Goal: Task Accomplishment & Management: Manage account settings

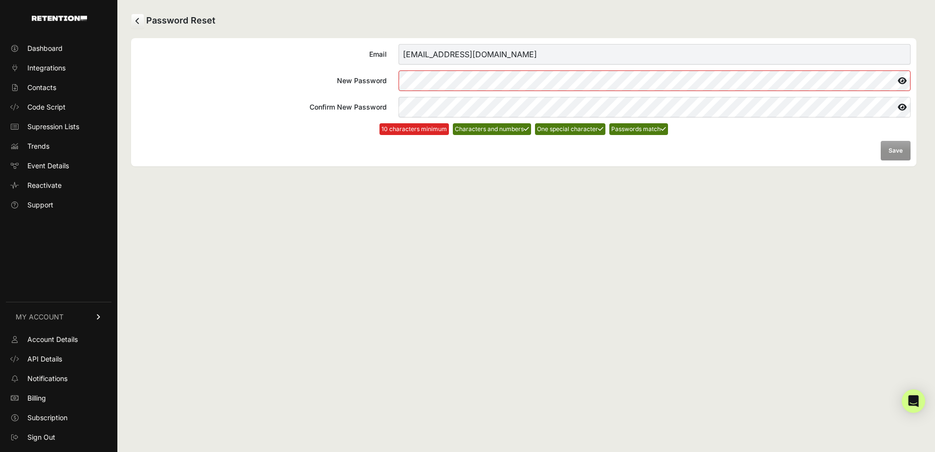
click at [357, 91] on form "Email mlopez@clearbags.com New Password Confirm New Password 10 characters mini…" at bounding box center [524, 102] width 774 height 116
click at [360, 93] on form "Email mlopez@clearbags.com New Password Confirm New Password 10 characters mini…" at bounding box center [524, 102] width 774 height 116
click at [339, 103] on label "Confirm New Password" at bounding box center [524, 107] width 774 height 21
click at [696, 157] on form "Email mlopez@clearbags.com New Password Confirm New Password 10 characters mini…" at bounding box center [524, 102] width 774 height 116
click at [906, 78] on icon at bounding box center [902, 81] width 17 height 16
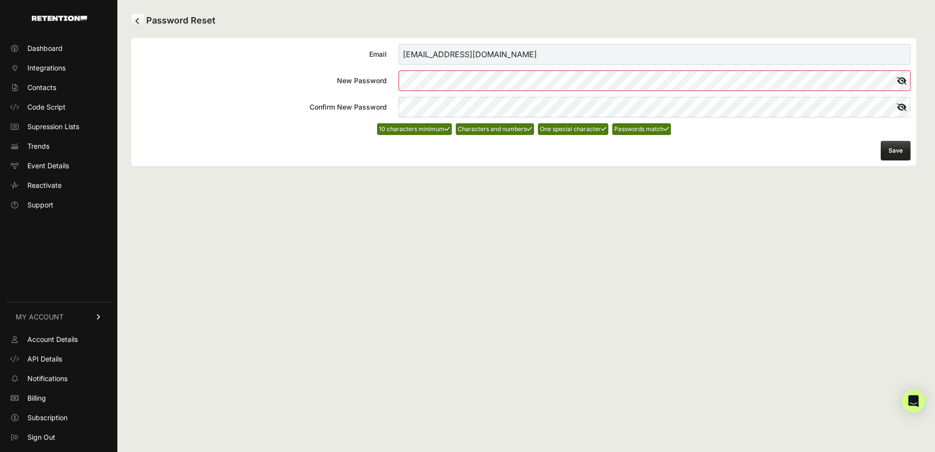
click at [900, 147] on button "Save" at bounding box center [896, 151] width 30 height 20
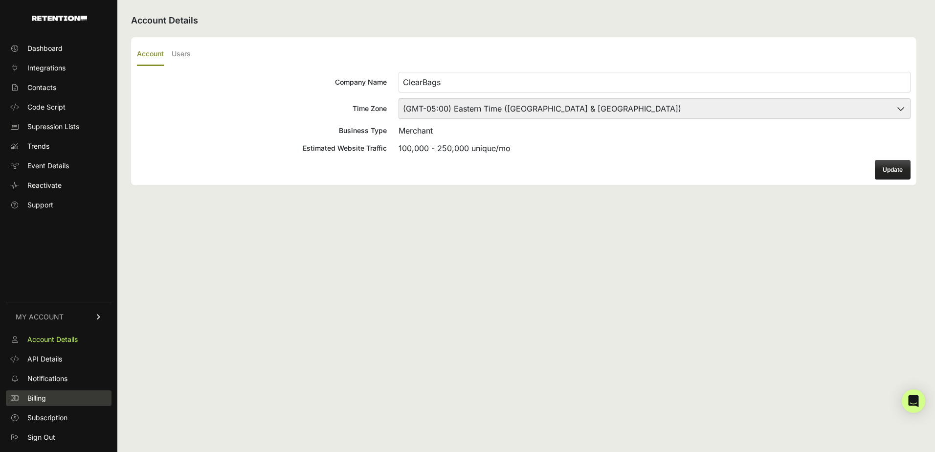
click at [49, 397] on link "Billing" at bounding box center [59, 398] width 106 height 16
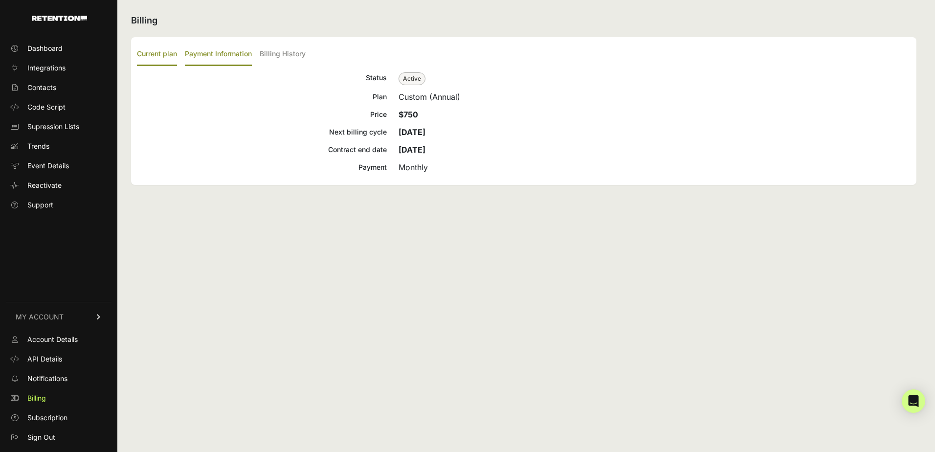
click at [237, 54] on label "Payment Information" at bounding box center [218, 54] width 67 height 23
click at [0, 0] on input "Payment Information" at bounding box center [0, 0] width 0 height 0
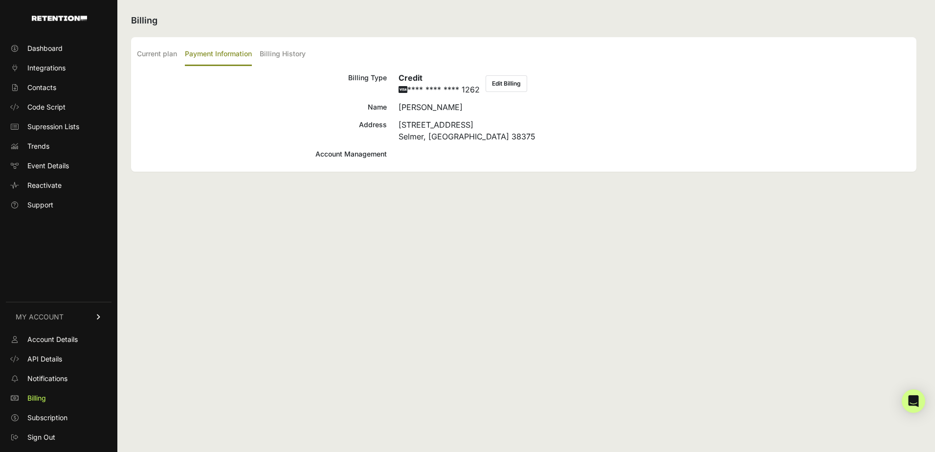
click at [522, 88] on button "Edit Billing" at bounding box center [507, 83] width 42 height 17
click at [279, 59] on label "Billing History" at bounding box center [283, 54] width 46 height 23
click at [0, 0] on input "Billing History" at bounding box center [0, 0] width 0 height 0
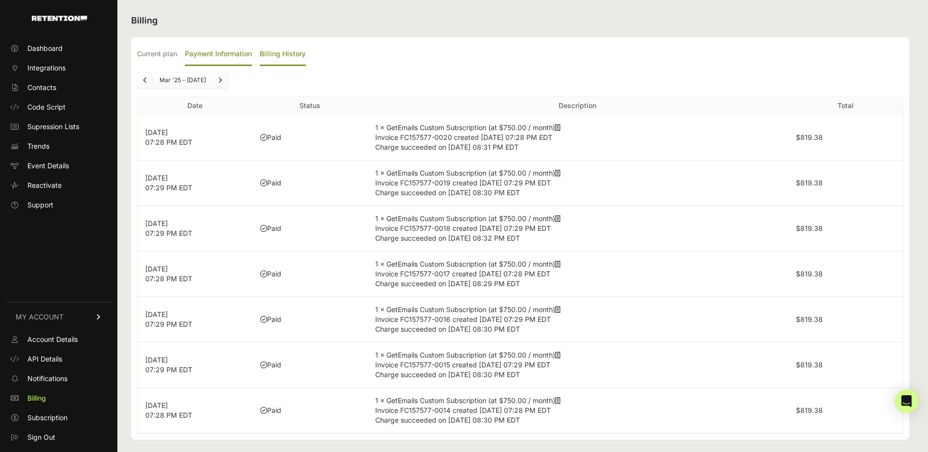
click at [226, 59] on label "Payment Information" at bounding box center [218, 54] width 67 height 23
click at [0, 0] on input "Payment Information" at bounding box center [0, 0] width 0 height 0
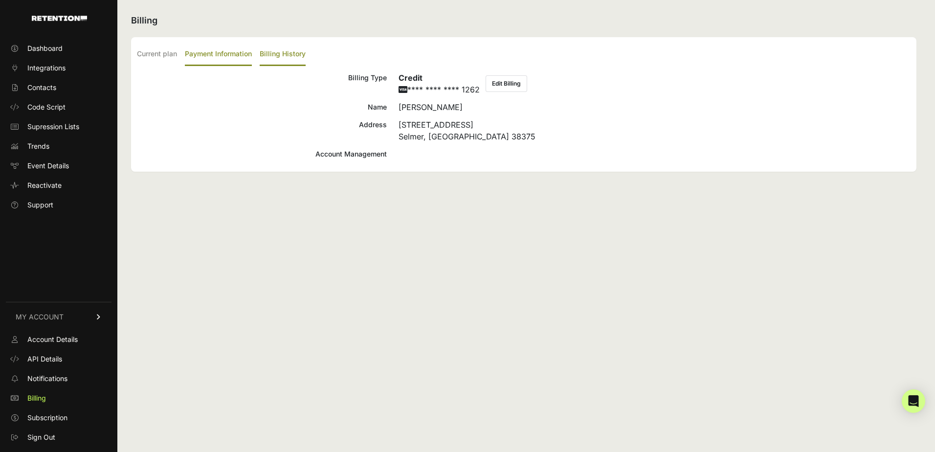
click at [274, 51] on label "Billing History" at bounding box center [283, 54] width 46 height 23
click at [0, 0] on input "Billing History" at bounding box center [0, 0] width 0 height 0
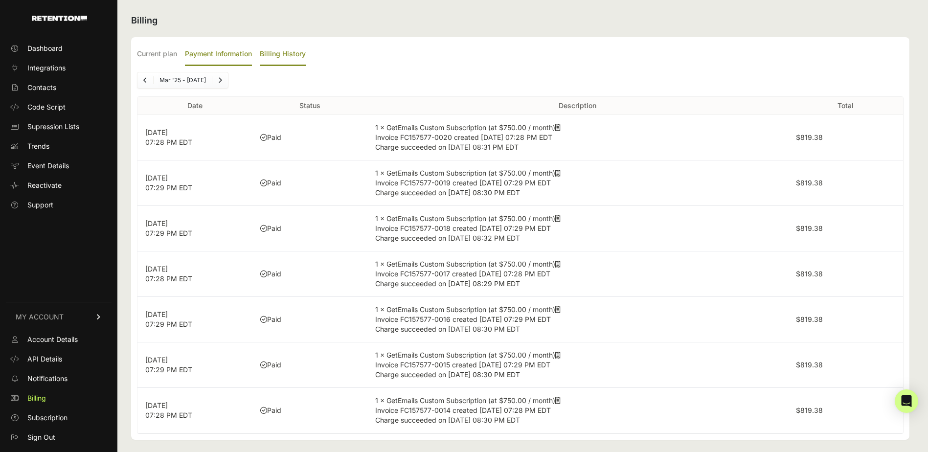
click at [245, 52] on label "Payment Information" at bounding box center [218, 54] width 67 height 23
click at [0, 0] on input "Payment Information" at bounding box center [0, 0] width 0 height 0
